Goal: Find specific page/section: Find specific page/section

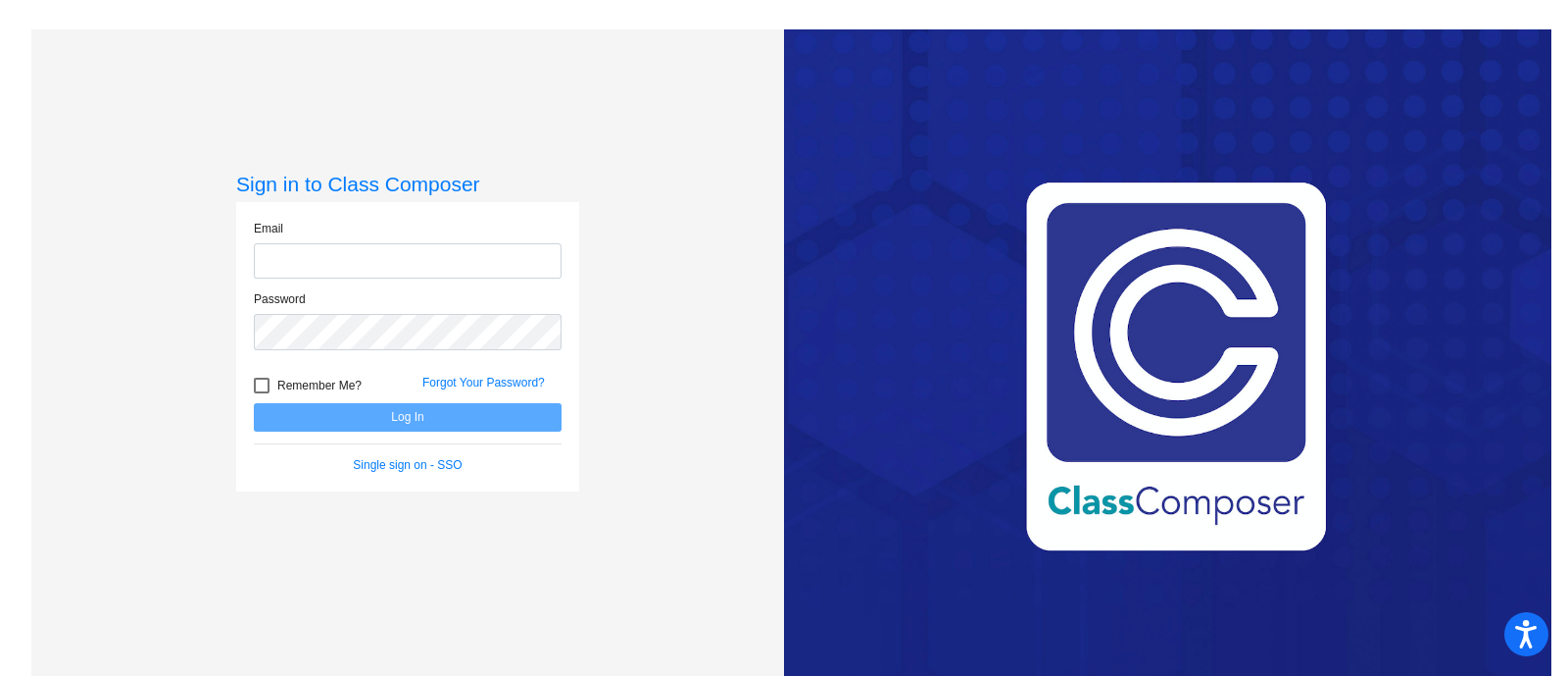
type input "[PERSON_NAME][EMAIL_ADDRESS][DOMAIN_NAME]"
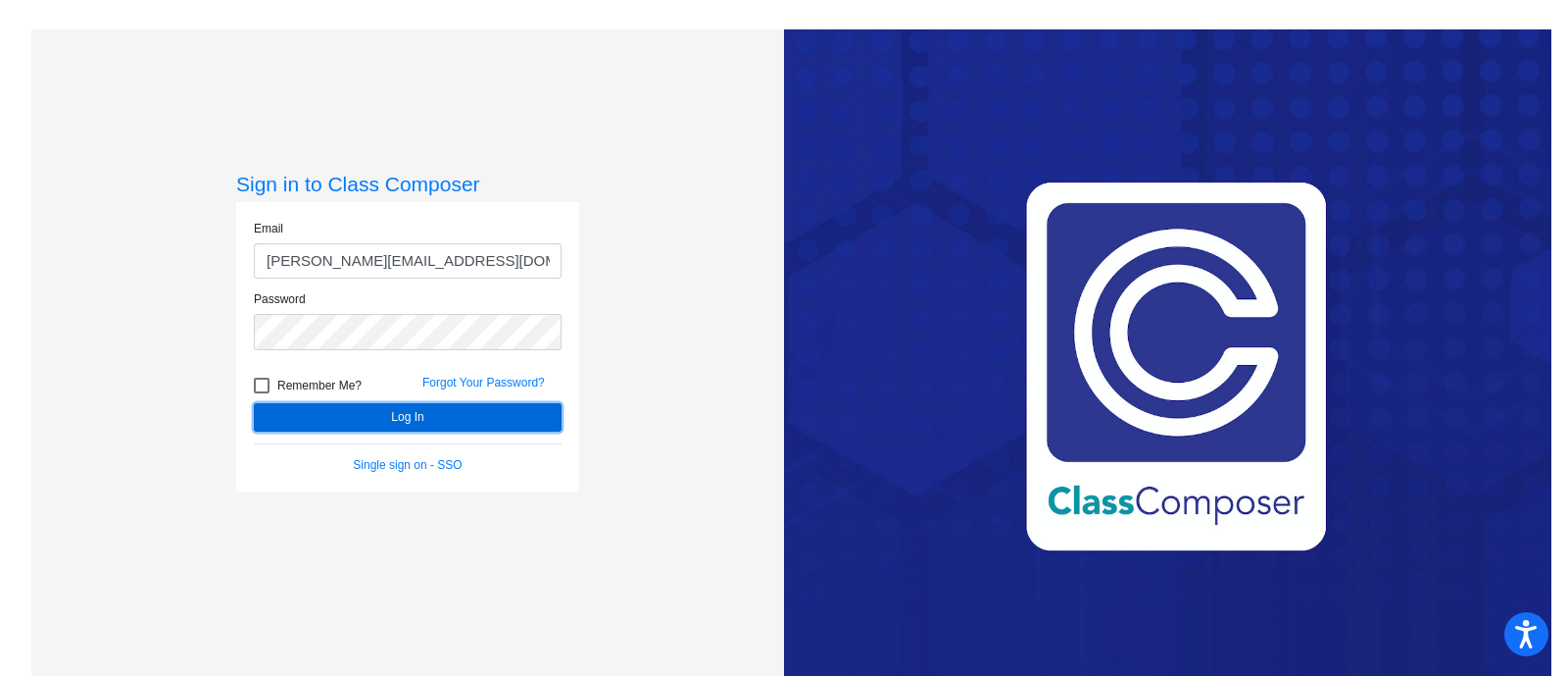
click at [426, 416] on button "Log In" at bounding box center [406, 417] width 307 height 28
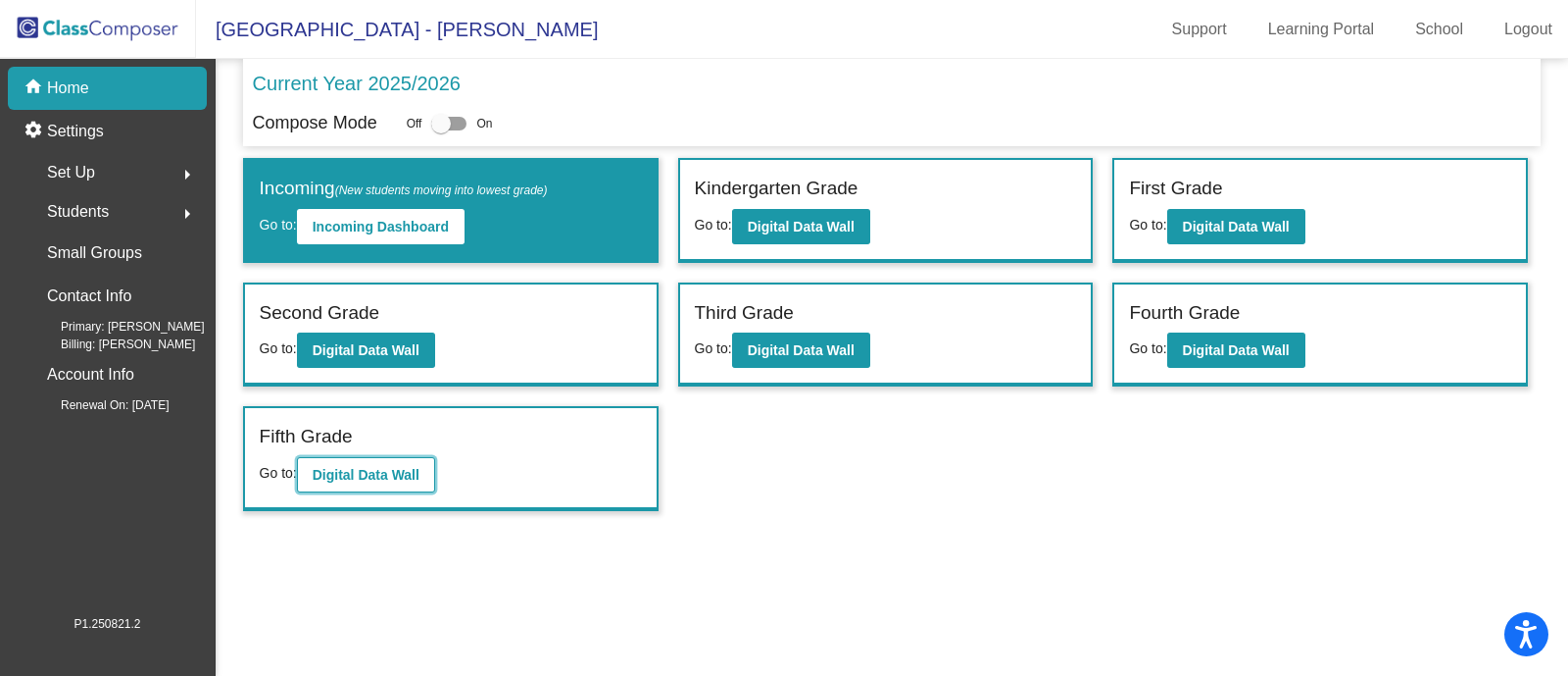
click at [382, 467] on b "Digital Data Wall" at bounding box center [365, 475] width 107 height 16
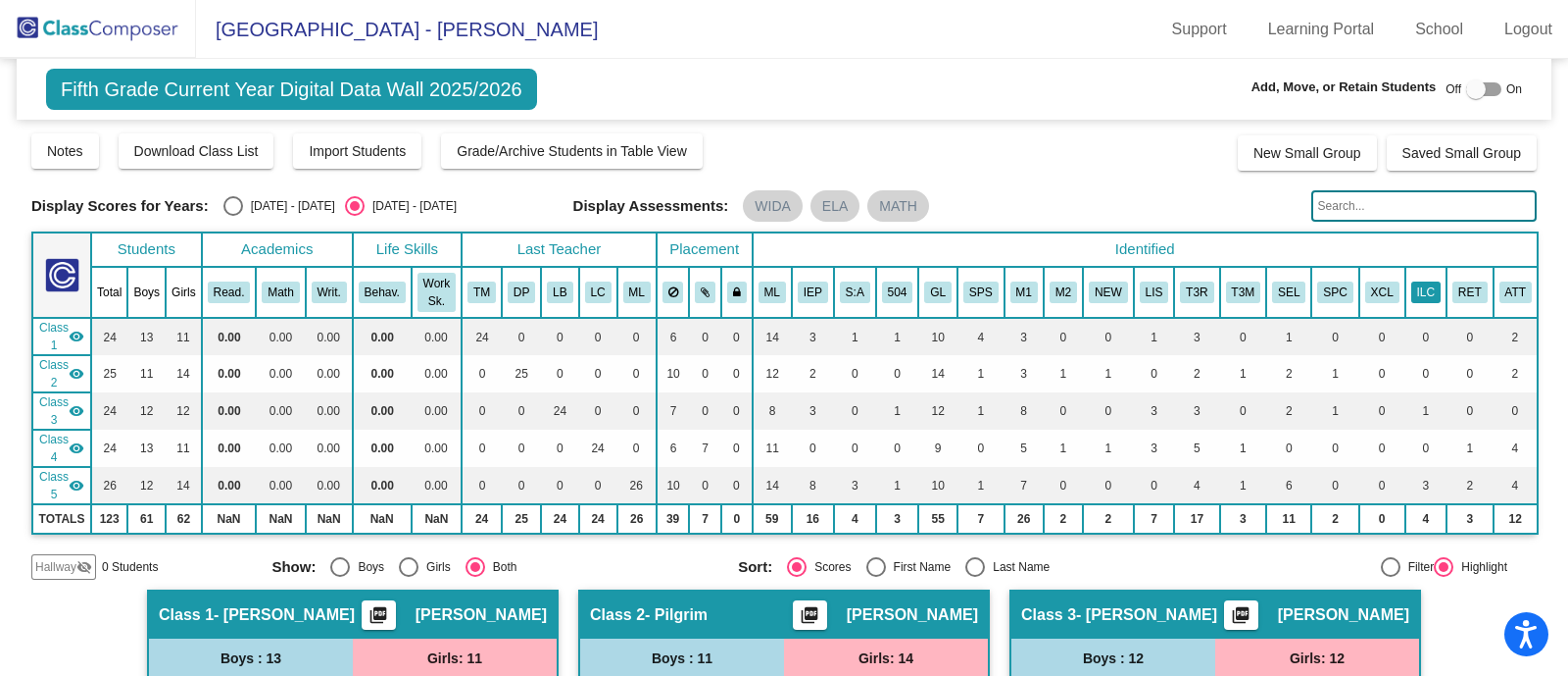
click at [1420, 294] on button "ILC" at bounding box center [1426, 292] width 29 height 22
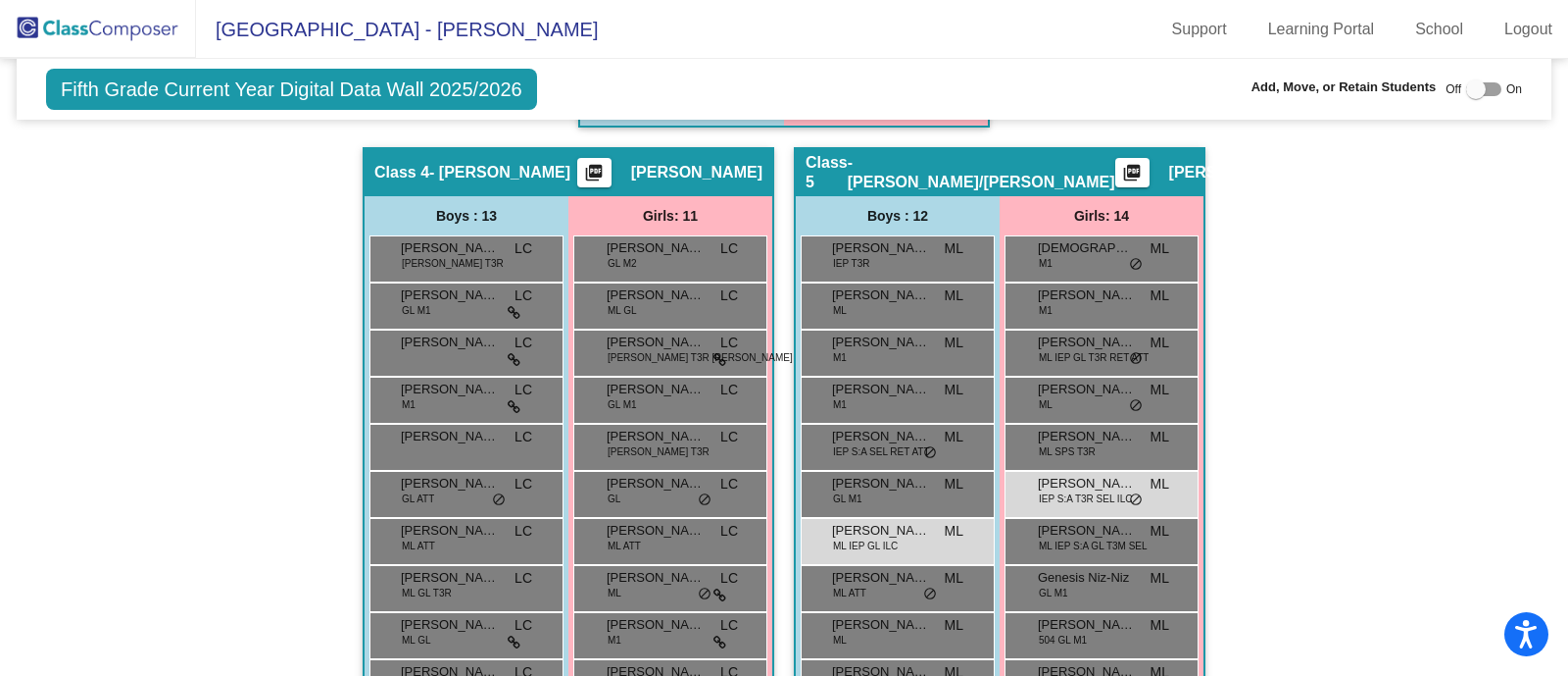
scroll to position [608, 0]
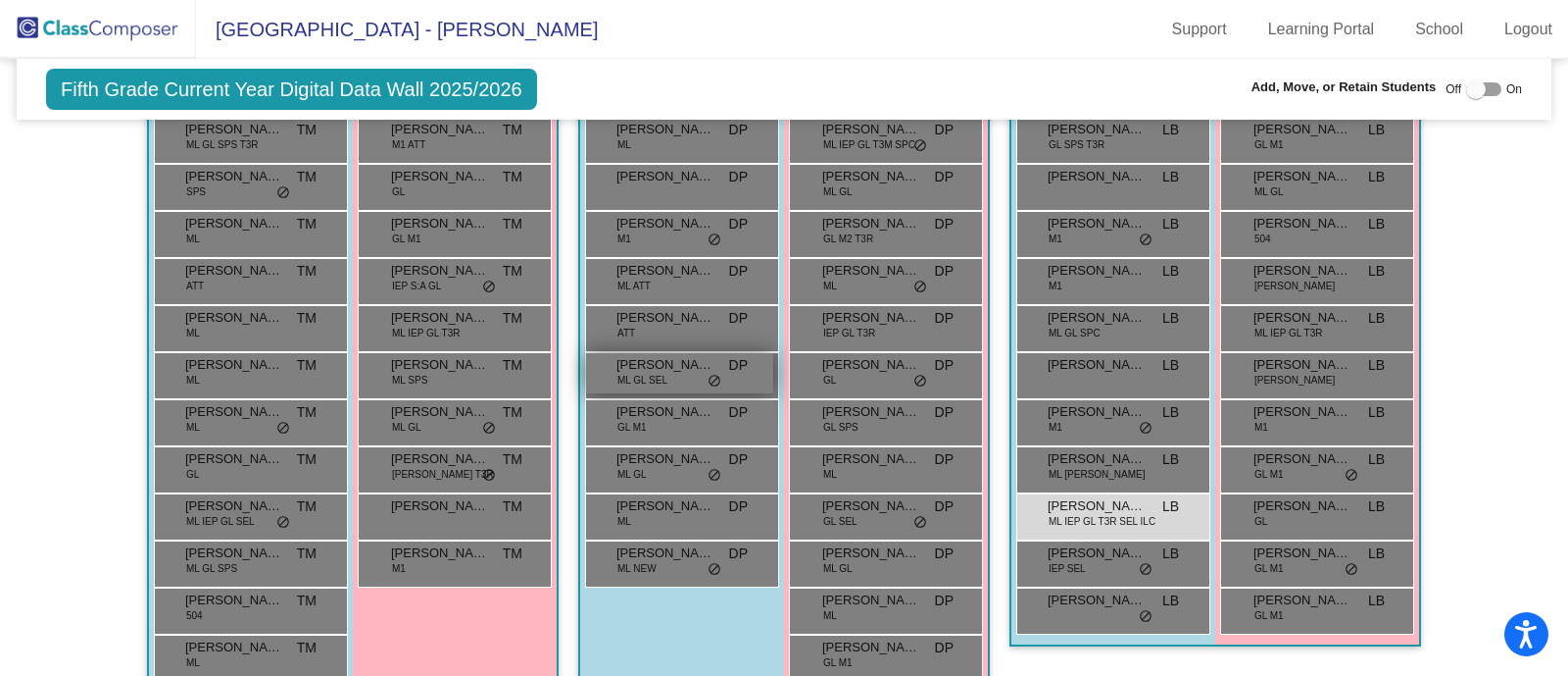
click at [707, 373] on span "do_not_disturb_alt" at bounding box center [714, 381] width 14 height 16
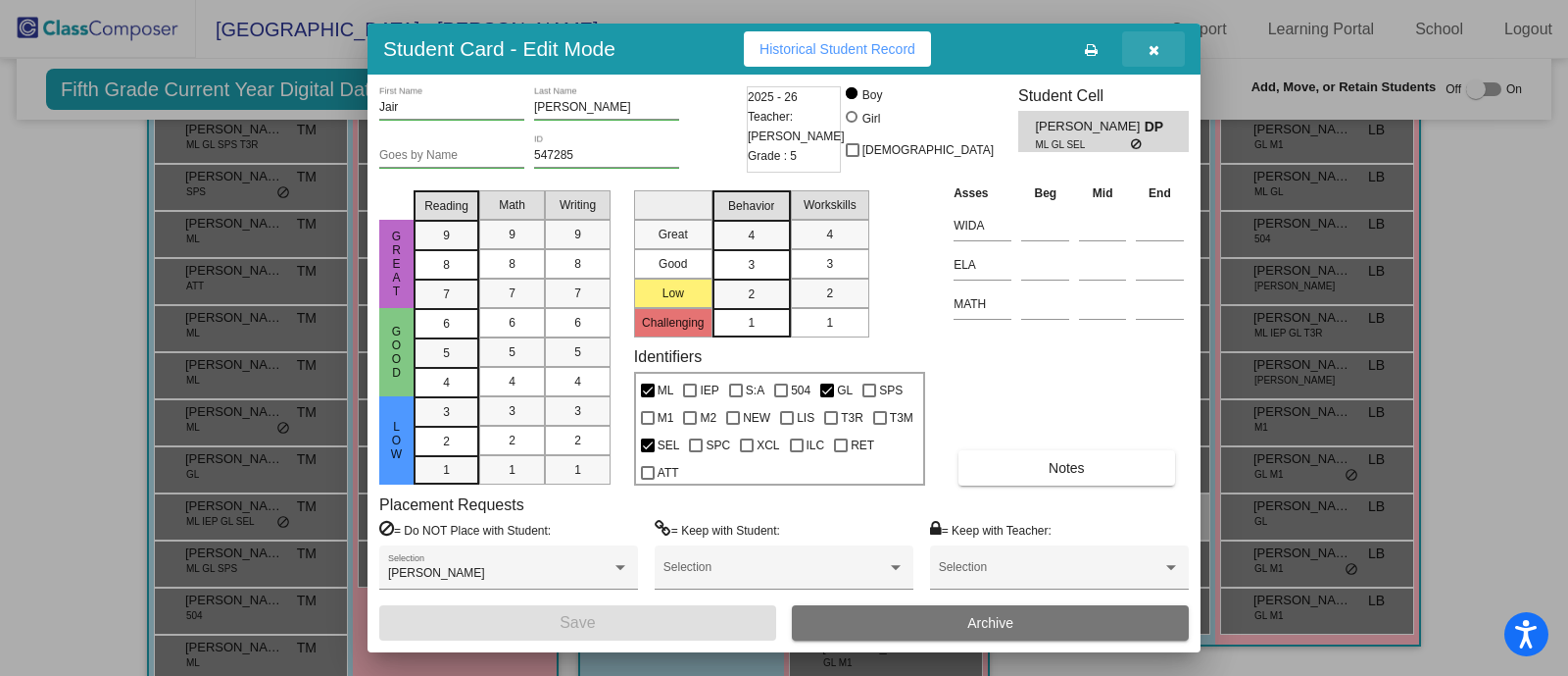
click at [1162, 46] on button "button" at bounding box center [1154, 49] width 63 height 35
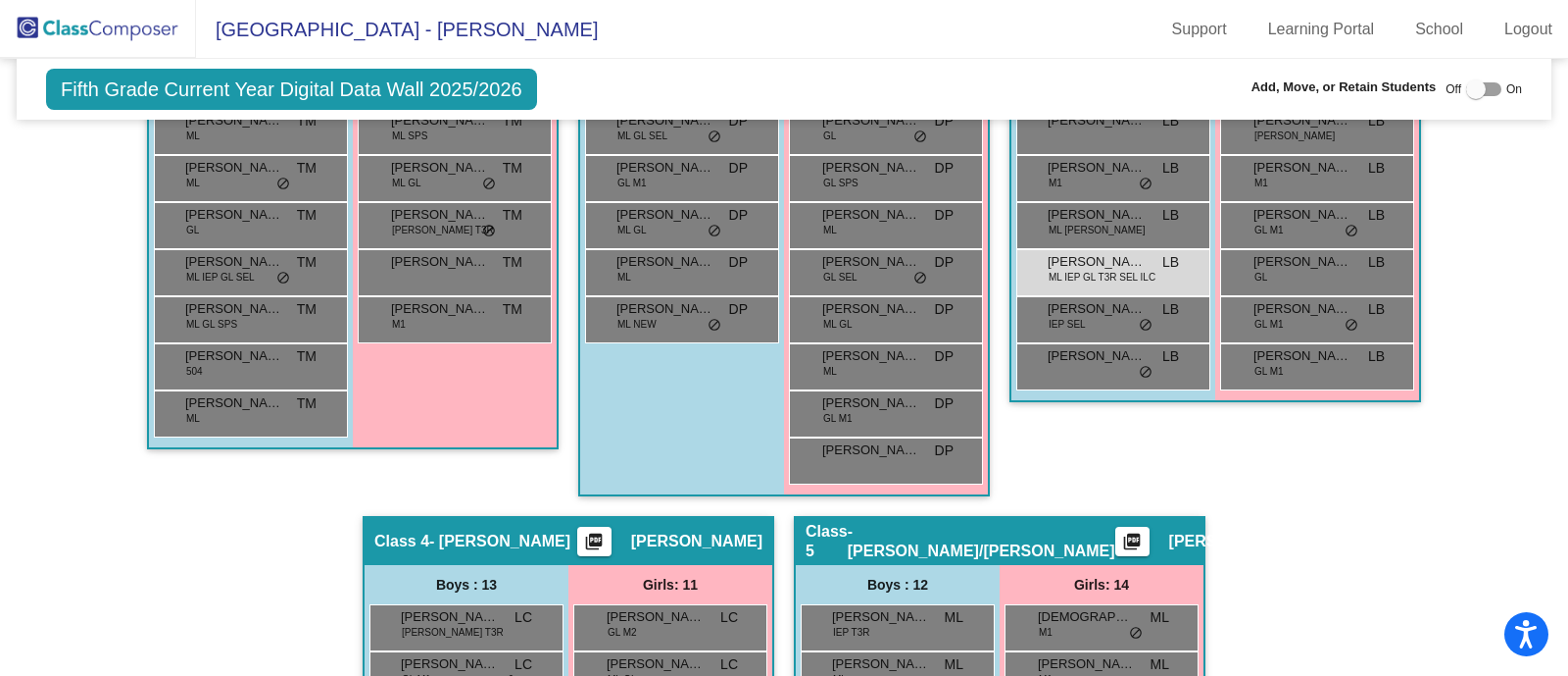
scroll to position [730, 0]
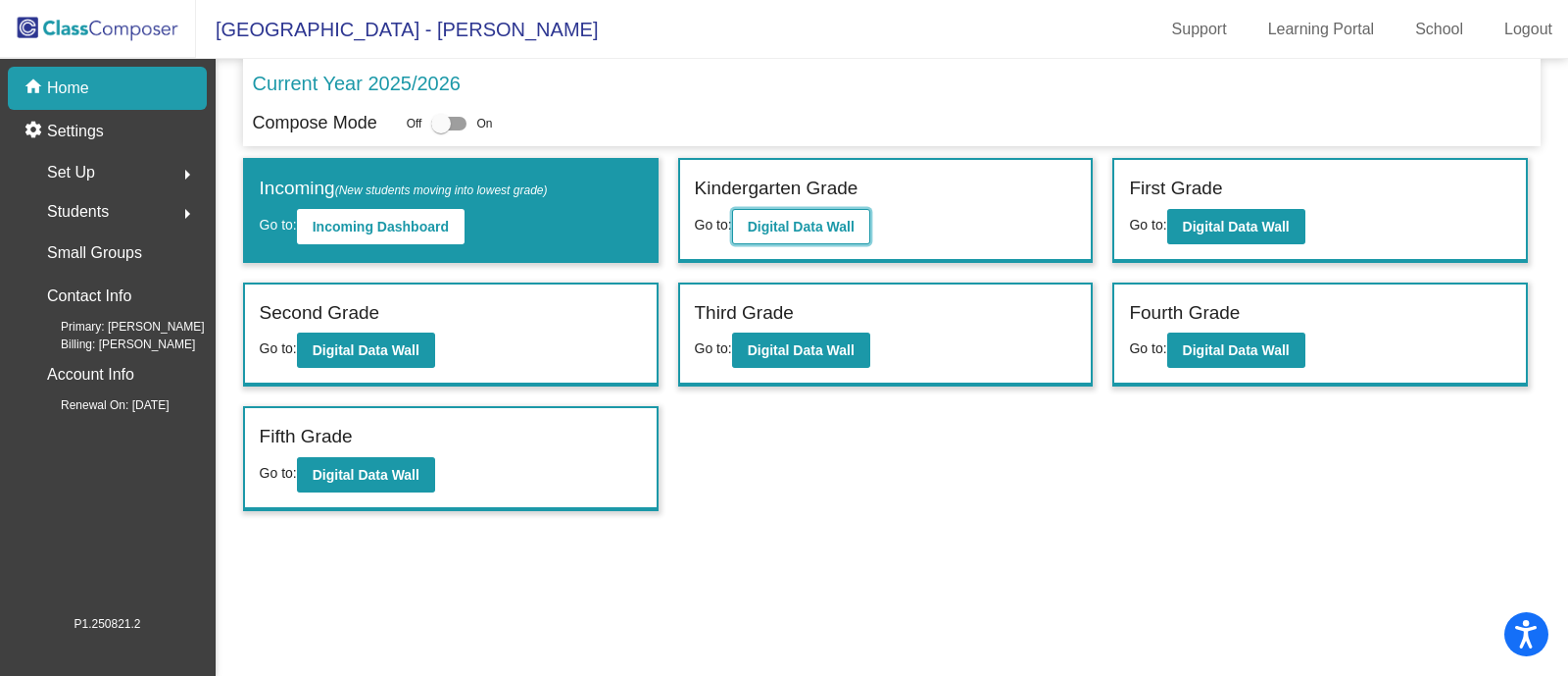
click at [830, 213] on button "Digital Data Wall" at bounding box center [800, 227] width 138 height 35
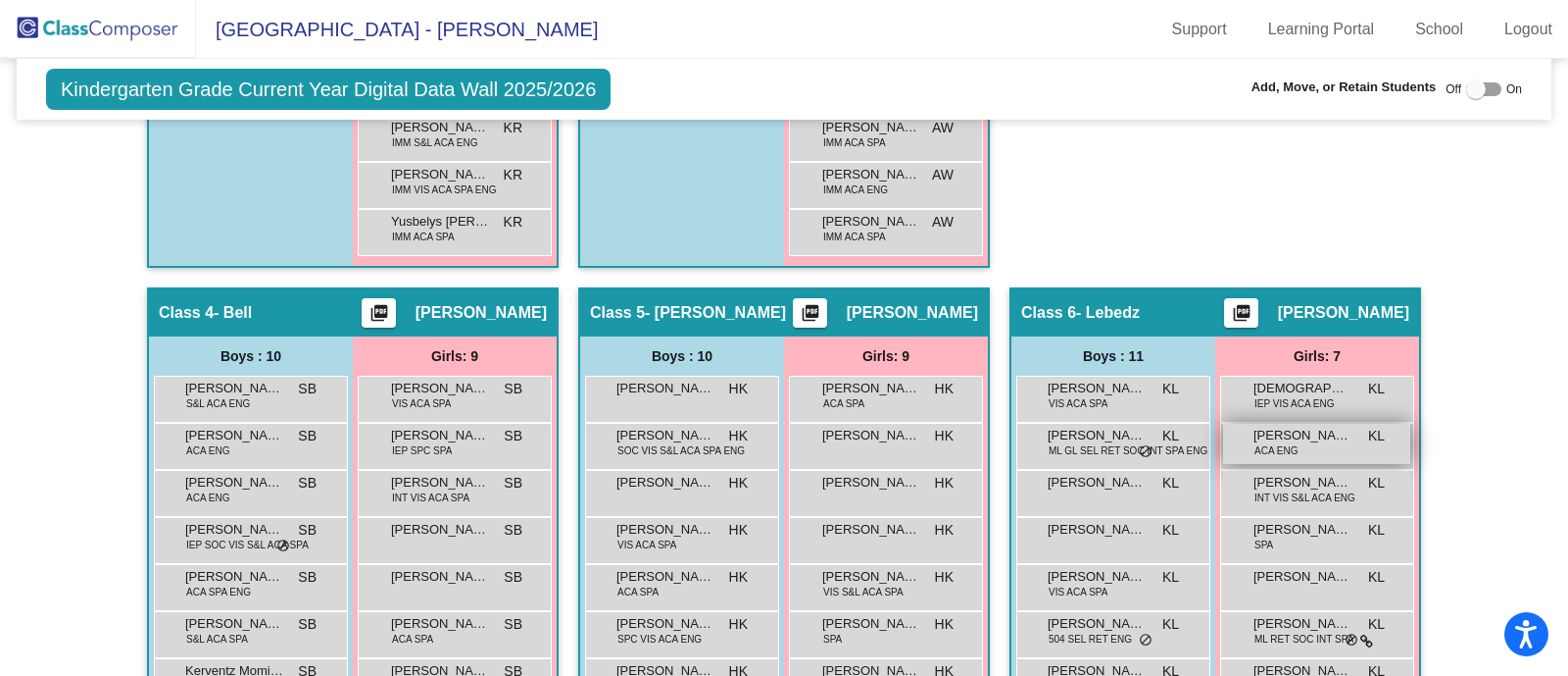
scroll to position [855, 0]
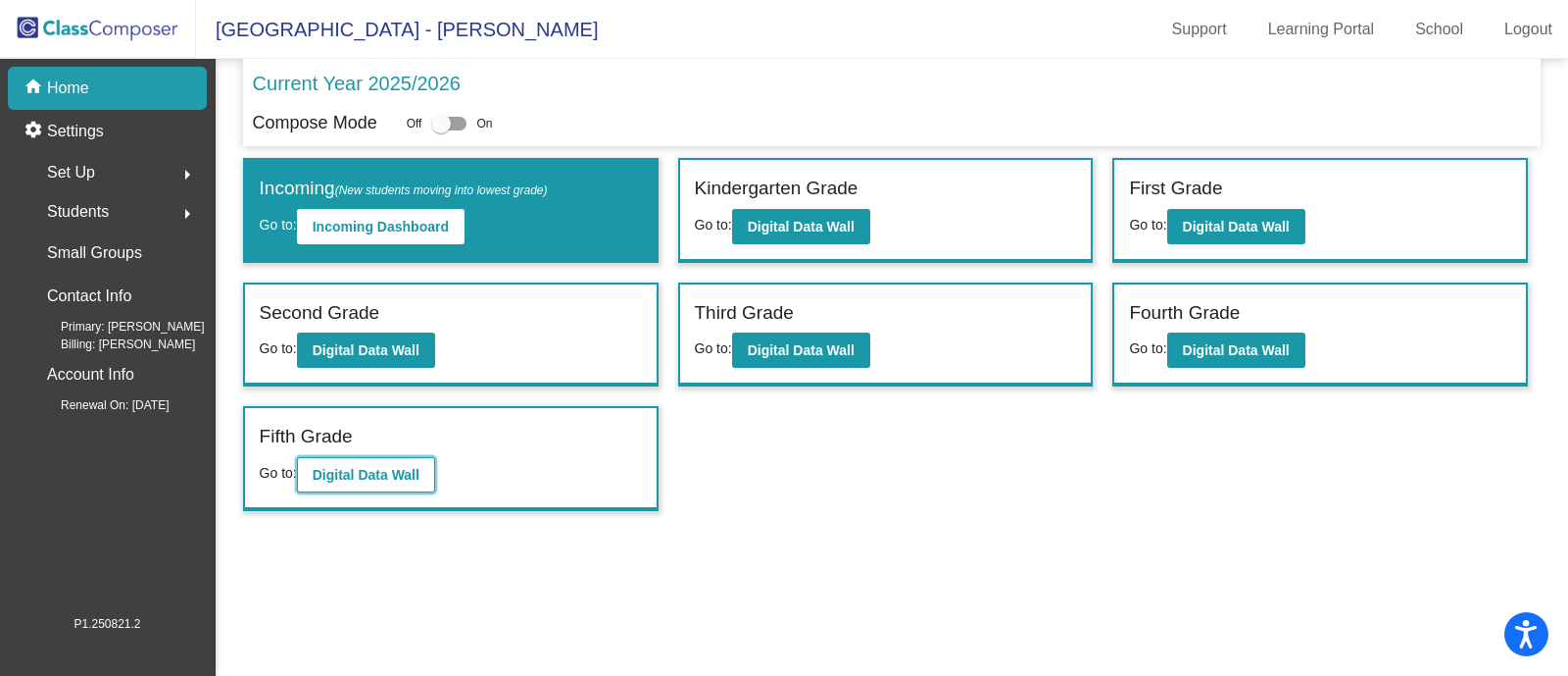
click at [370, 471] on b "Digital Data Wall" at bounding box center [365, 475] width 107 height 16
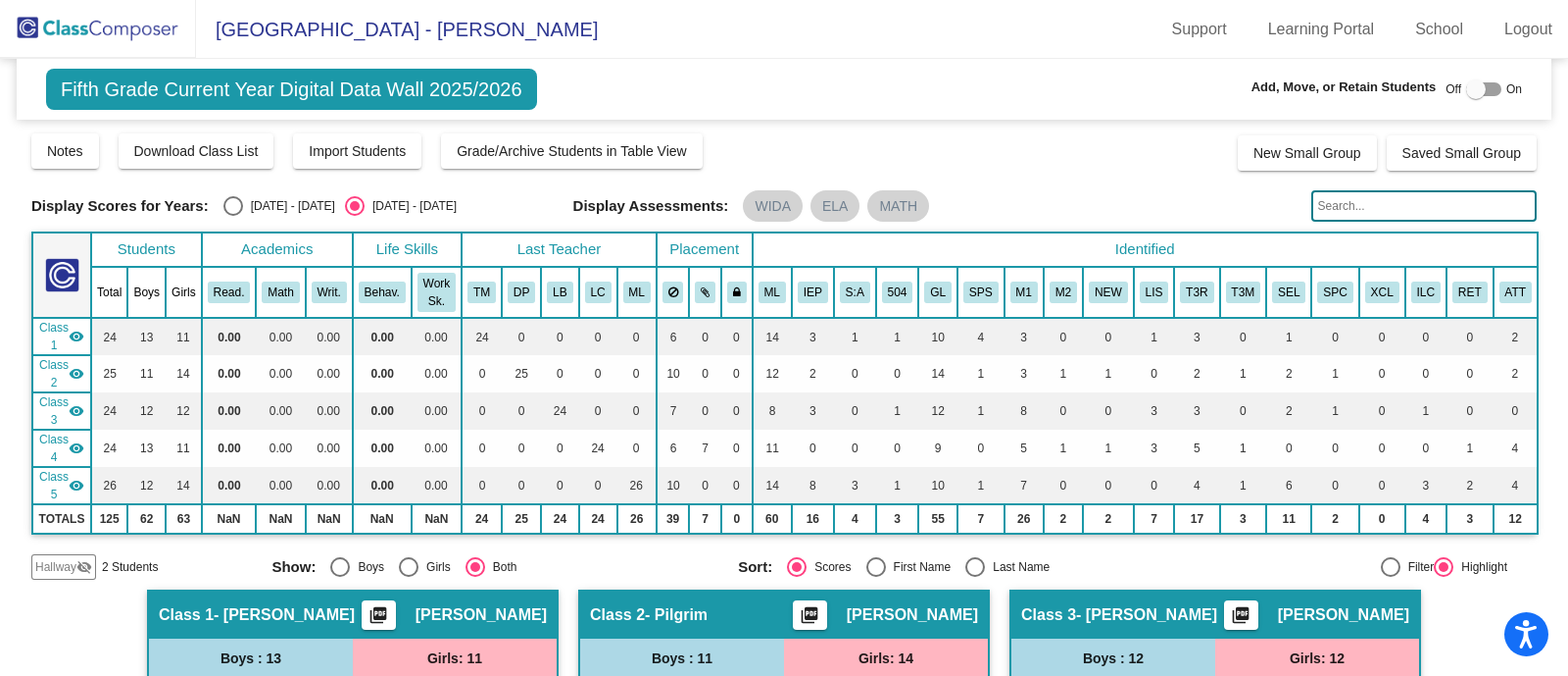
scroll to position [122, 0]
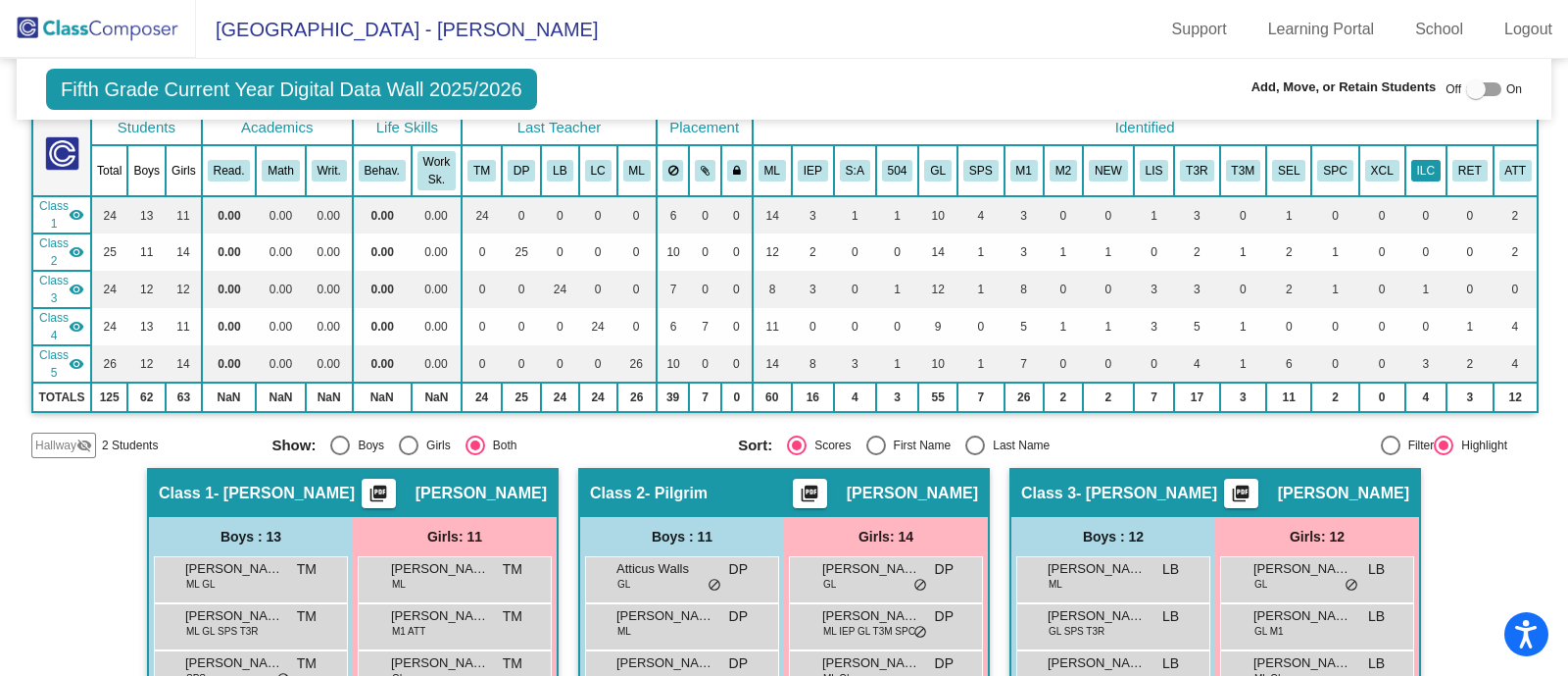
click at [1411, 160] on button "ILC" at bounding box center [1426, 171] width 29 height 22
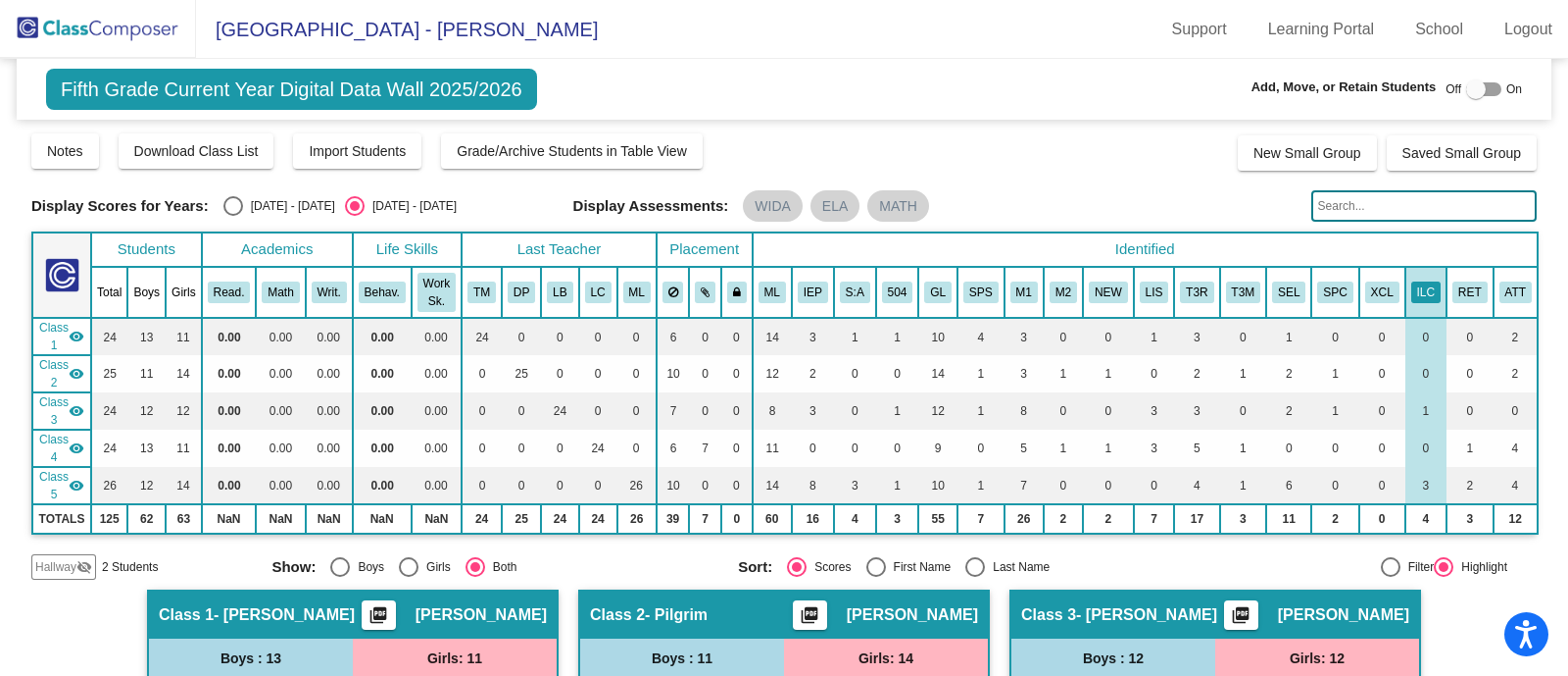
scroll to position [735, 0]
